Goal: Download file/media

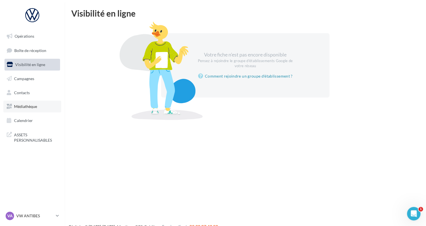
click at [32, 110] on link "Médiathèque" at bounding box center [32, 107] width 58 height 12
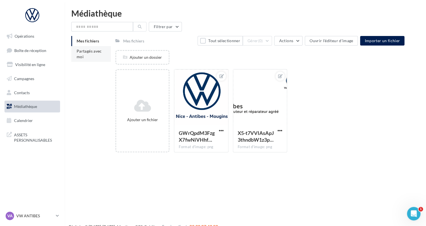
click at [82, 51] on span "Partagés avec moi" at bounding box center [89, 54] width 25 height 10
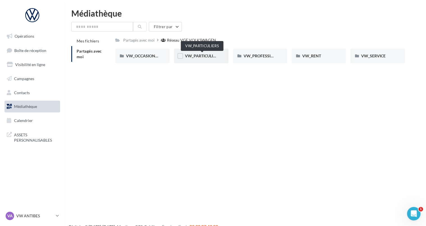
click at [210, 55] on span "VW_PARTICULIERS" at bounding box center [202, 55] width 35 height 5
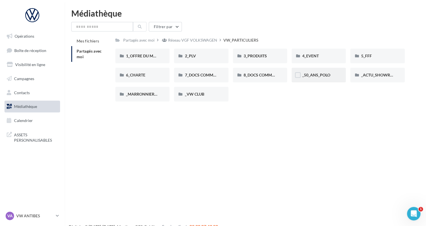
click at [306, 72] on div "_50_ANS_POLO" at bounding box center [318, 75] width 33 height 6
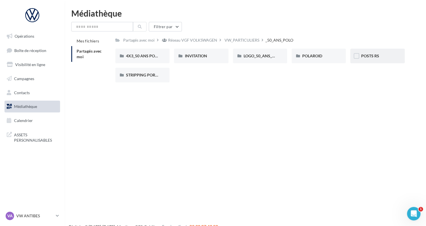
click at [373, 58] on span "POSTS RS" at bounding box center [370, 55] width 18 height 5
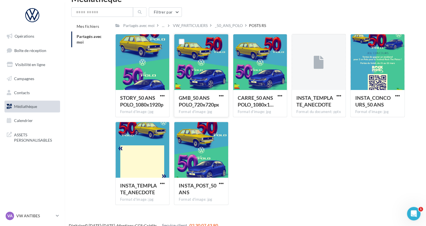
scroll to position [14, 0]
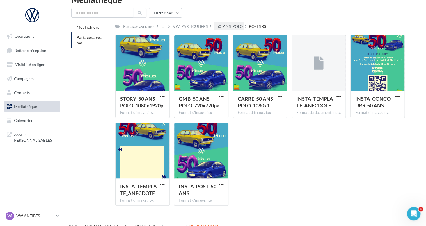
click at [230, 26] on div "_50_ANS_POLO" at bounding box center [229, 27] width 28 height 6
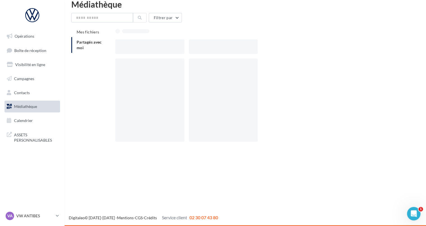
scroll to position [9, 0]
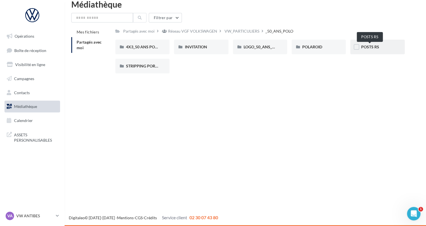
click at [372, 45] on span "POSTS RS" at bounding box center [370, 46] width 18 height 5
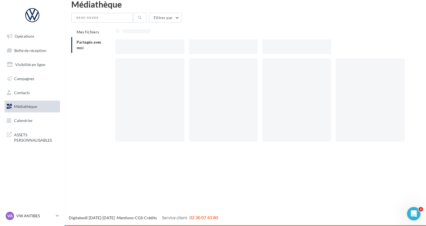
scroll to position [14, 0]
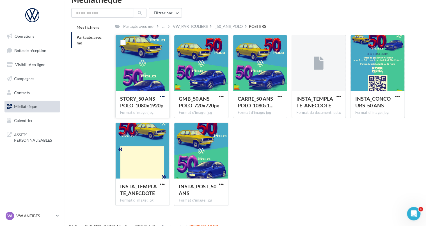
click at [163, 95] on span "button" at bounding box center [162, 96] width 5 height 5
click at [140, 109] on button "Télécharger" at bounding box center [138, 107] width 56 height 15
click at [227, 30] on div "_50_ANS_POLO" at bounding box center [229, 26] width 30 height 8
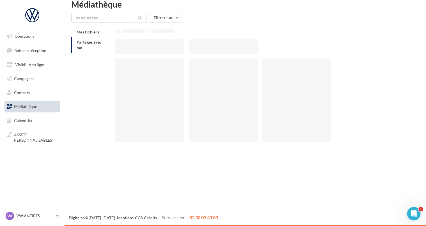
scroll to position [9, 0]
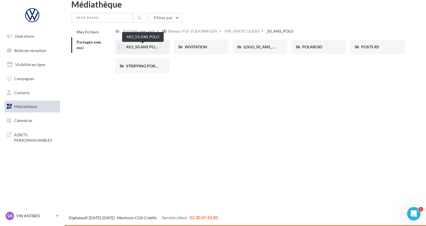
click at [147, 45] on span "4X3_50 ANS POLO" at bounding box center [143, 46] width 34 height 5
